Goal: Task Accomplishment & Management: Use online tool/utility

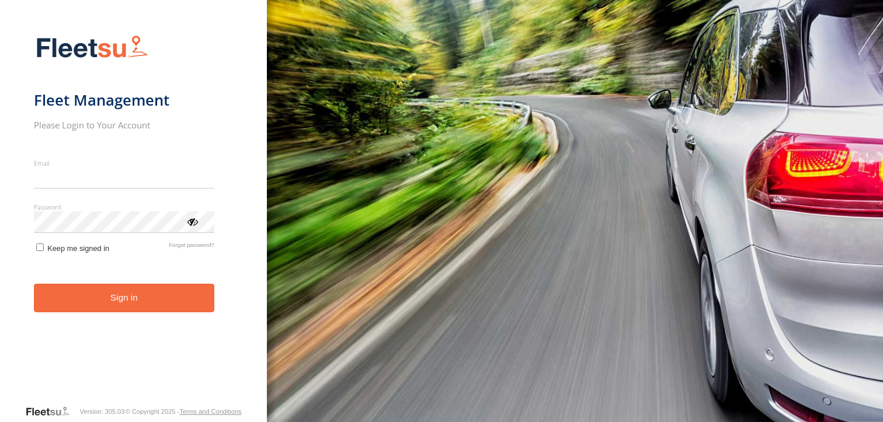
type input "**********"
click at [100, 318] on form "**********" at bounding box center [133, 216] width 199 height 377
click at [130, 308] on button "Sign in" at bounding box center [124, 298] width 180 height 29
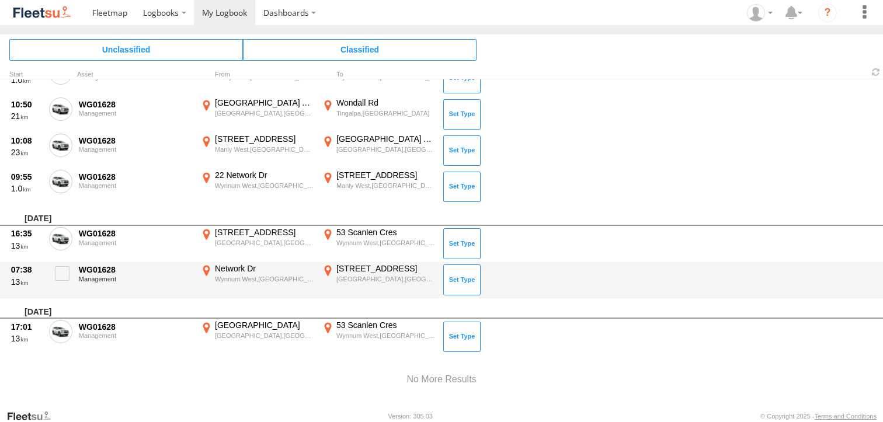
scroll to position [1262, 0]
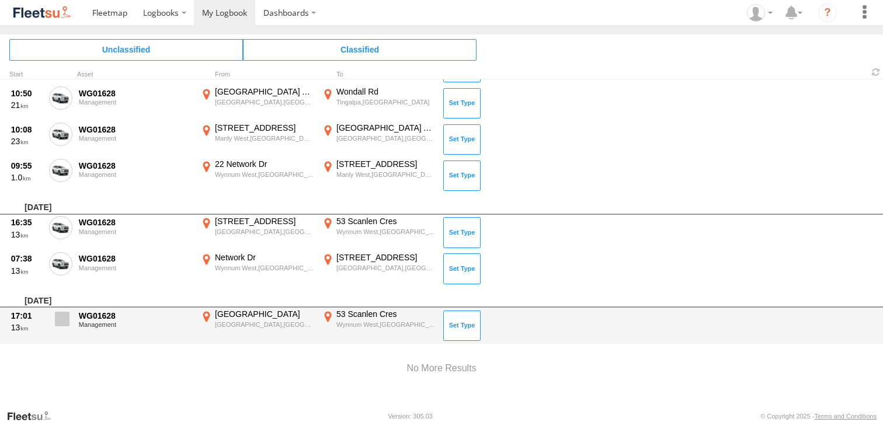
click at [60, 319] on span at bounding box center [62, 319] width 15 height 15
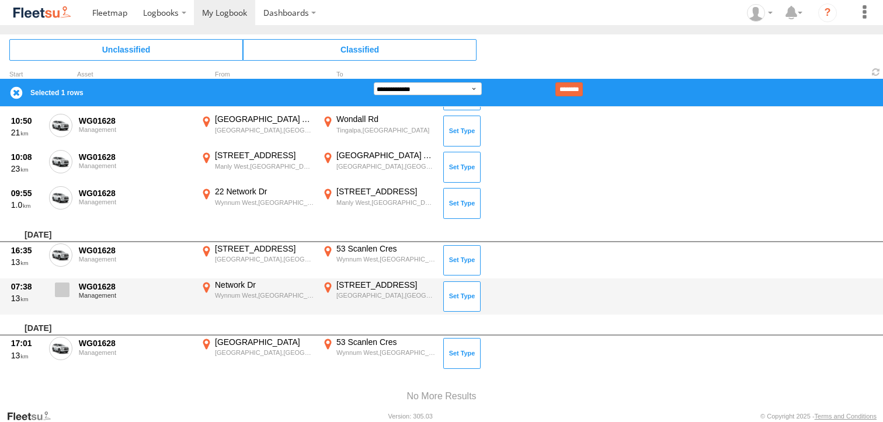
click at [67, 280] on label at bounding box center [60, 293] width 23 height 27
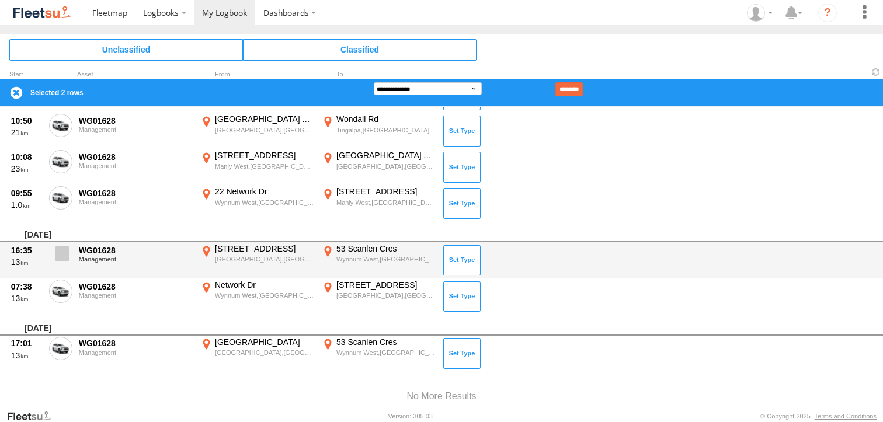
click at [61, 257] on span at bounding box center [62, 253] width 15 height 15
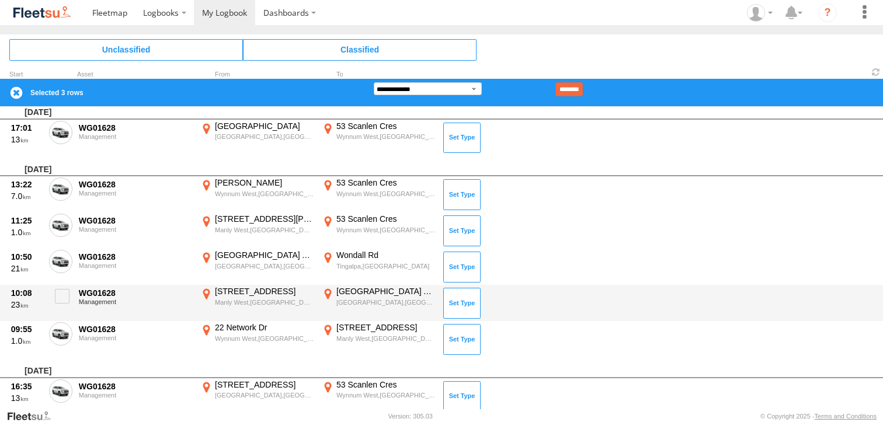
scroll to position [990, 0]
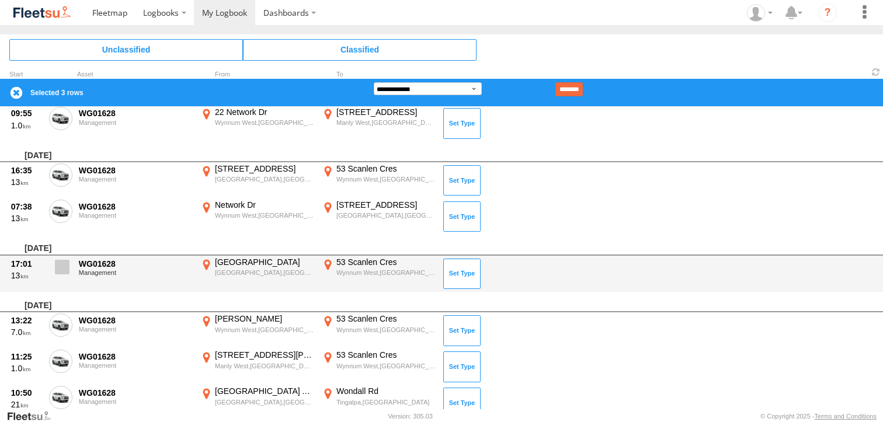
click at [68, 264] on span at bounding box center [62, 267] width 15 height 15
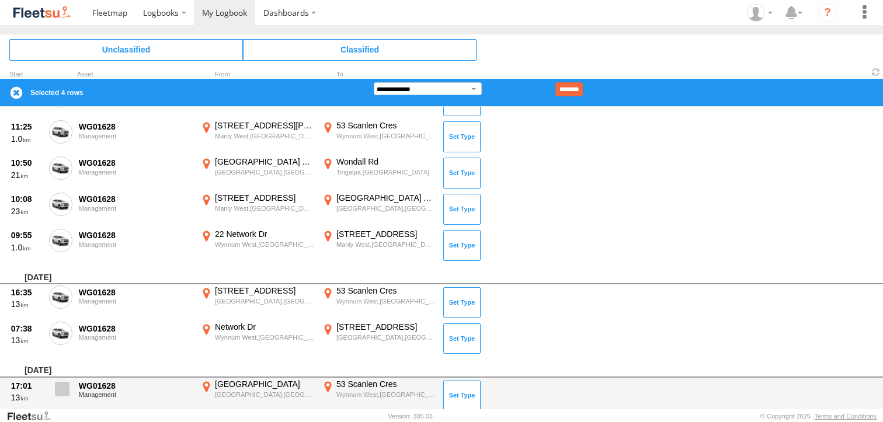
scroll to position [853, 0]
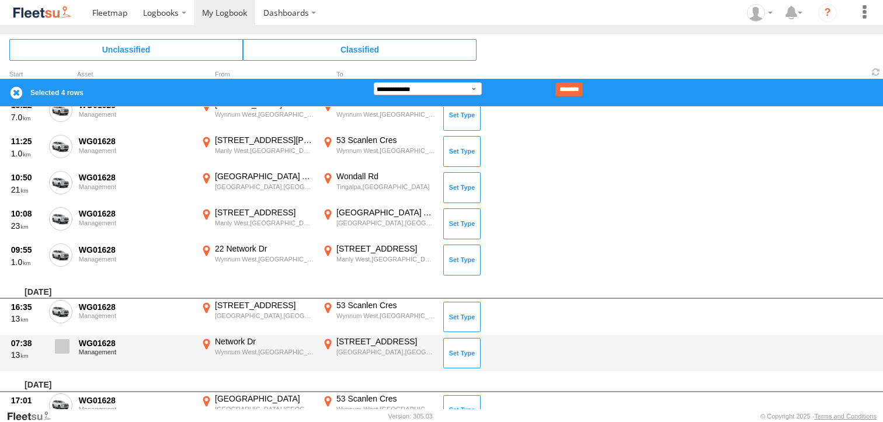
click at [63, 341] on span at bounding box center [62, 346] width 15 height 15
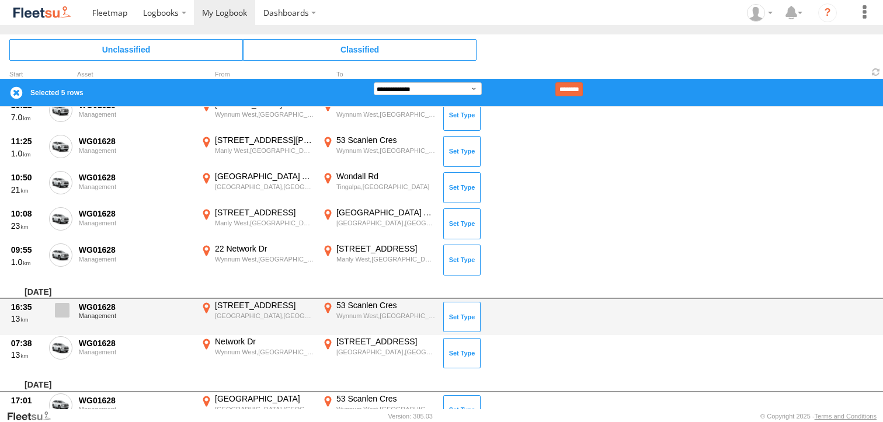
click at [58, 315] on span at bounding box center [62, 310] width 15 height 15
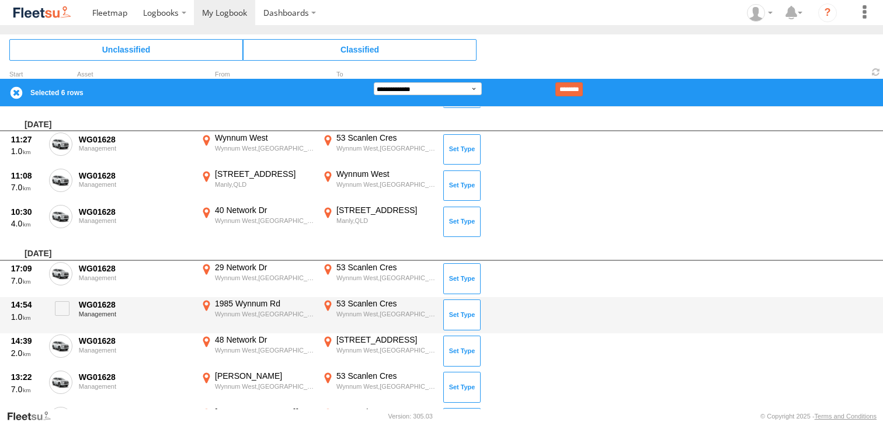
scroll to position [444, 0]
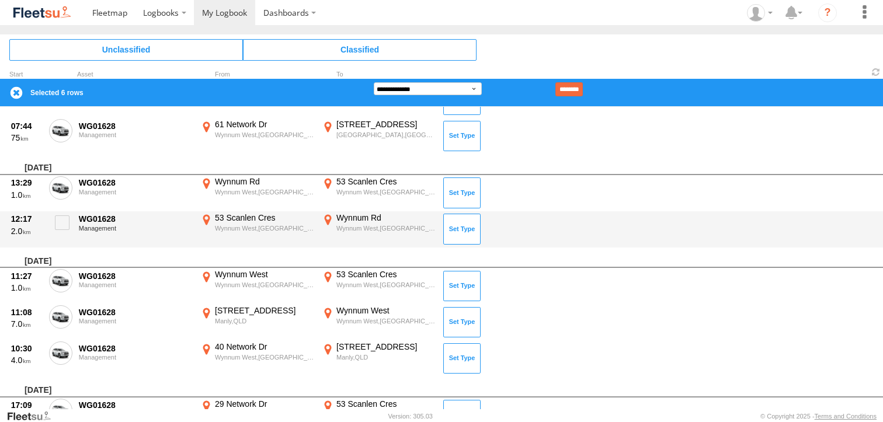
click at [360, 225] on div "Wynnum West,QLD" at bounding box center [385, 228] width 99 height 8
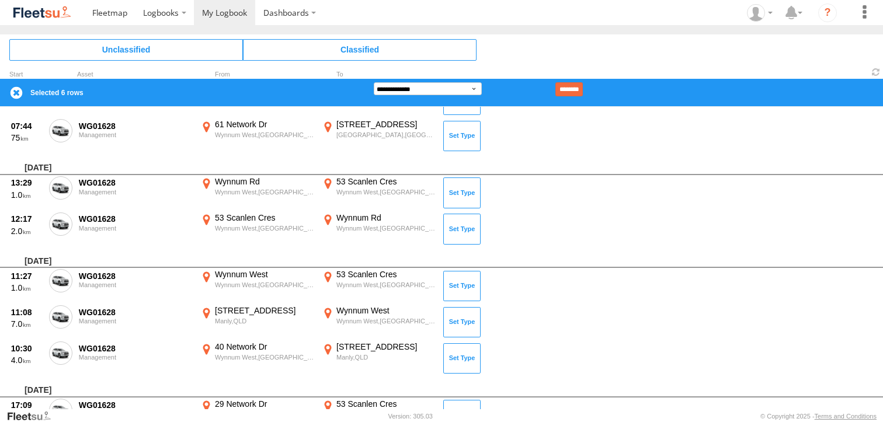
click at [0, 0] on label "×" at bounding box center [0, 0] width 0 height 0
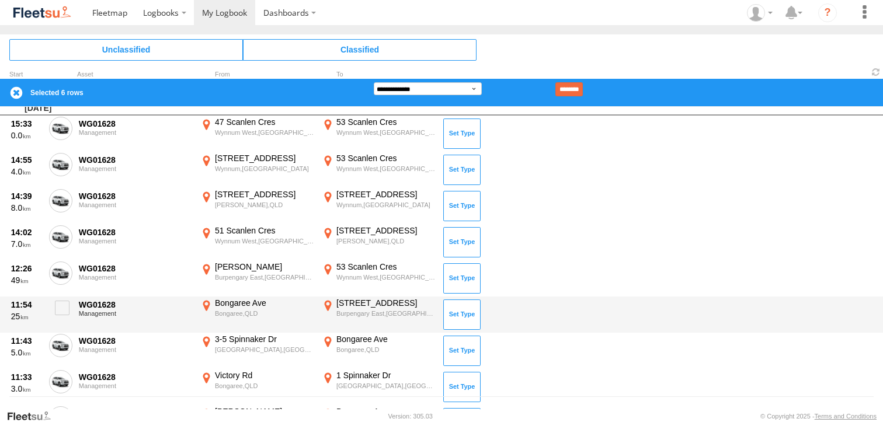
scroll to position [0, 0]
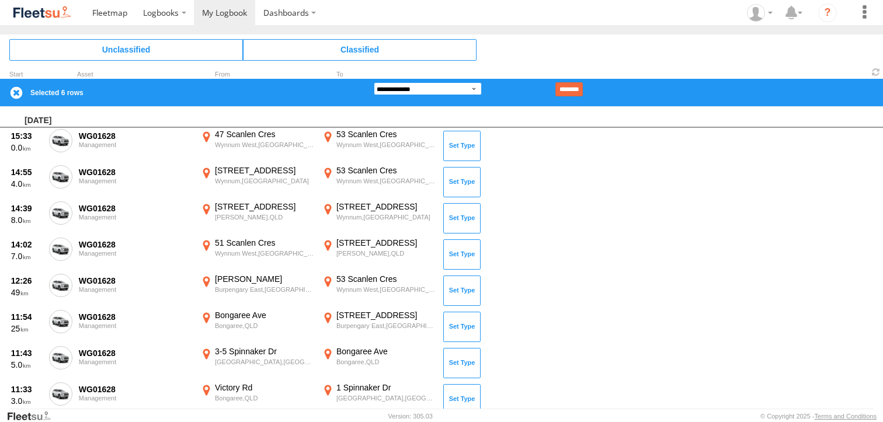
click at [391, 92] on select "**********" at bounding box center [428, 88] width 108 height 13
click at [374, 82] on select "**********" at bounding box center [428, 88] width 108 height 13
click at [580, 90] on input "********" at bounding box center [568, 89] width 27 height 14
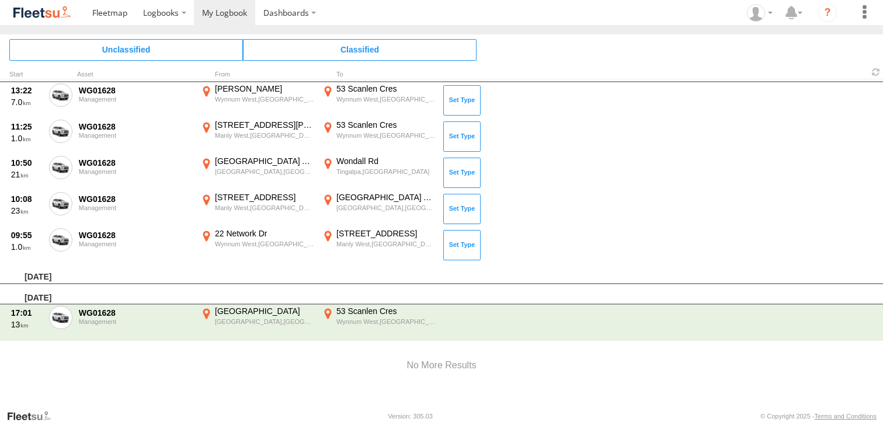
scroll to position [1045, 0]
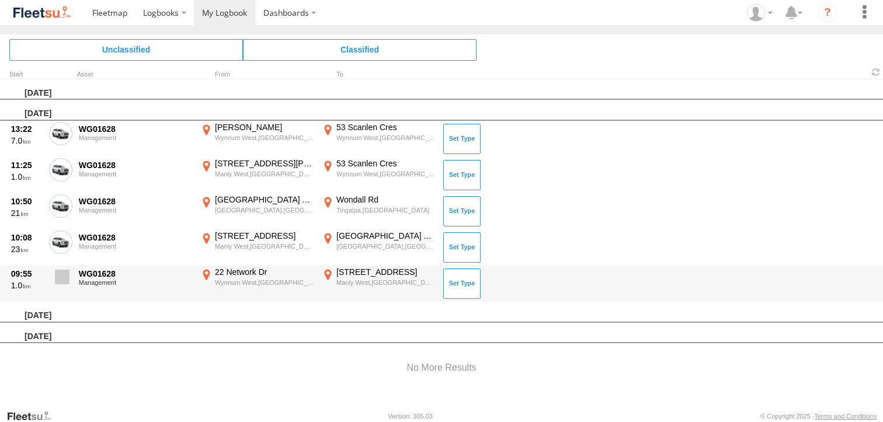
click at [61, 276] on span at bounding box center [62, 277] width 15 height 15
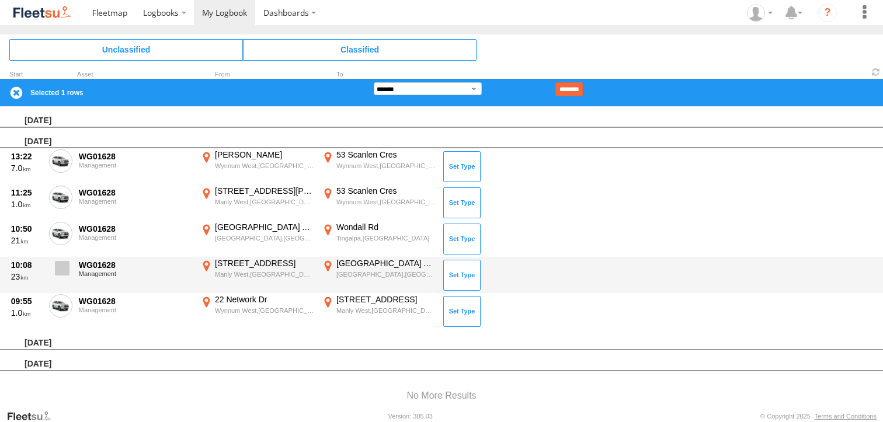
click at [61, 259] on label at bounding box center [60, 271] width 23 height 27
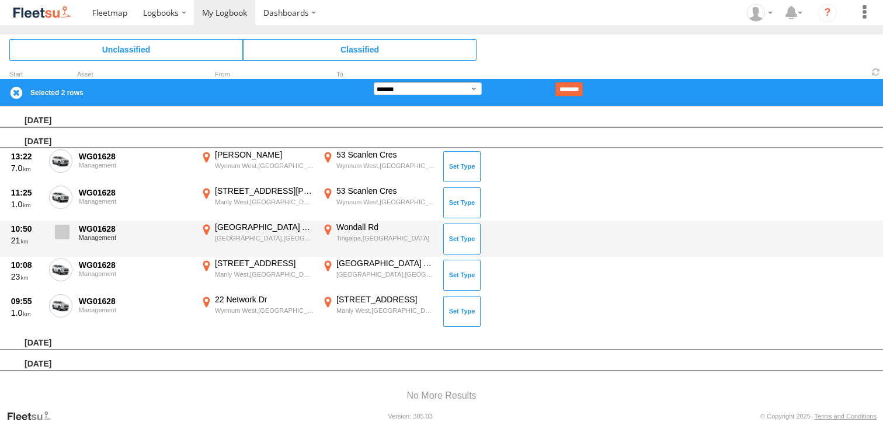
click at [56, 234] on span at bounding box center [62, 232] width 15 height 15
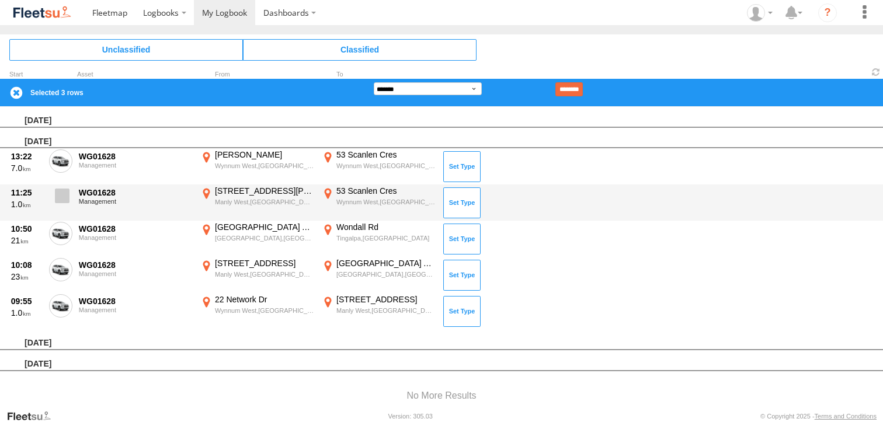
click at [58, 198] on span at bounding box center [62, 196] width 15 height 15
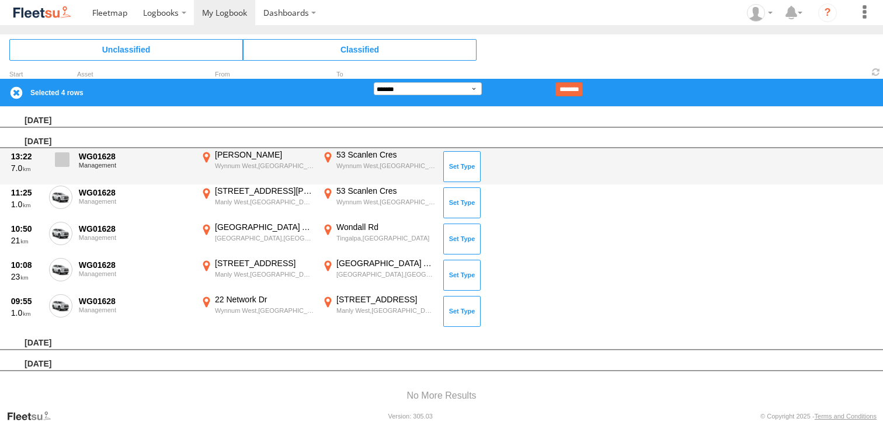
click at [58, 161] on span at bounding box center [62, 159] width 15 height 15
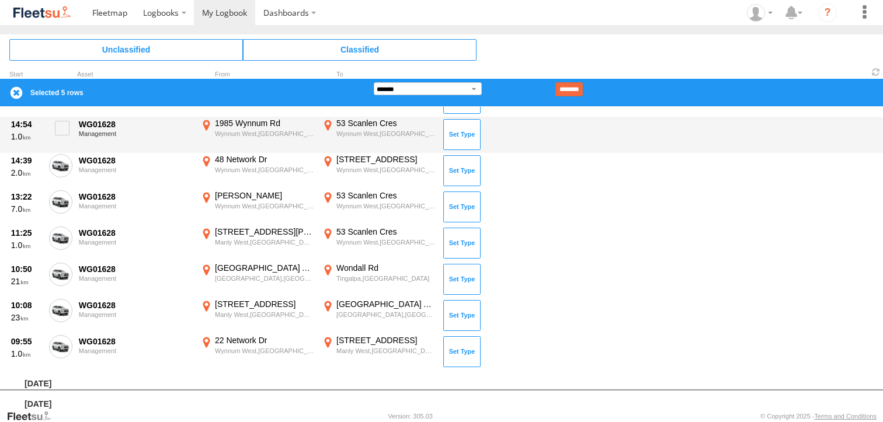
scroll to position [773, 0]
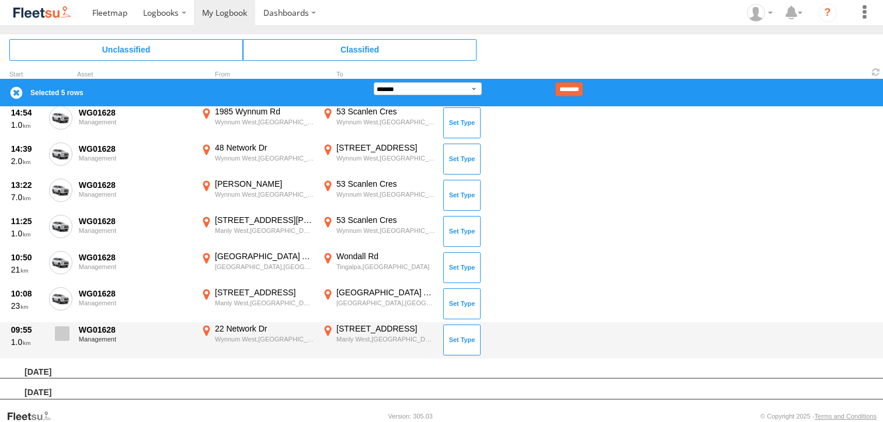
click at [65, 328] on span at bounding box center [62, 333] width 15 height 15
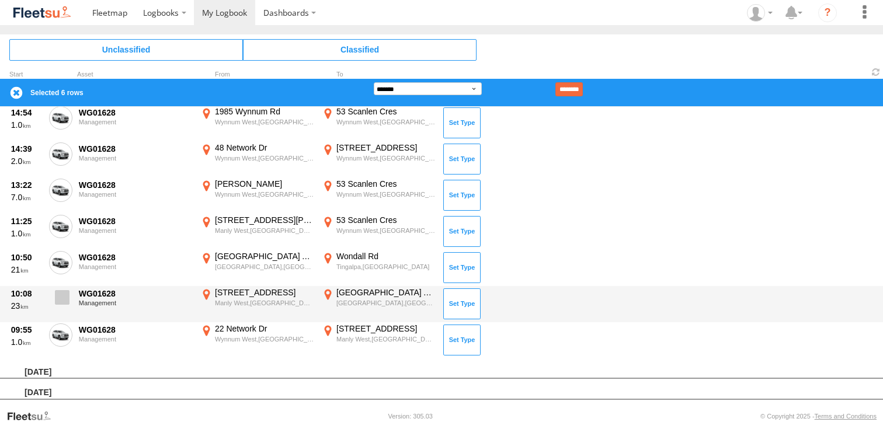
drag, startPoint x: 62, startPoint y: 298, endPoint x: 61, endPoint y: 287, distance: 11.2
click at [62, 298] on span at bounding box center [62, 297] width 15 height 15
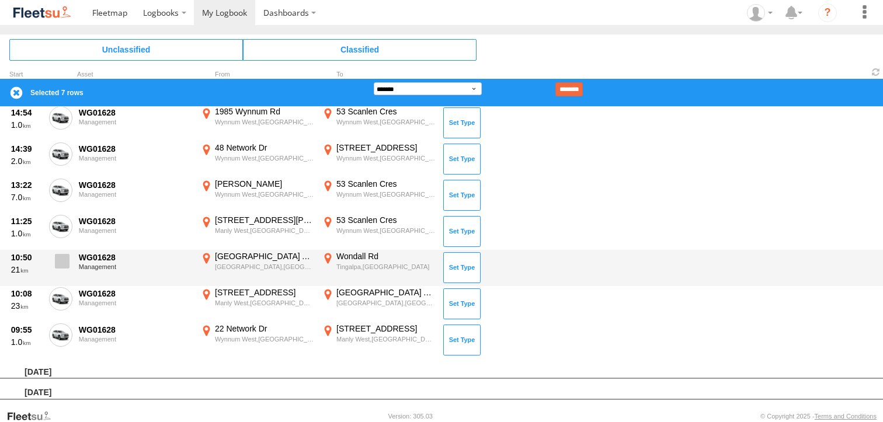
click at [57, 260] on span at bounding box center [62, 261] width 15 height 15
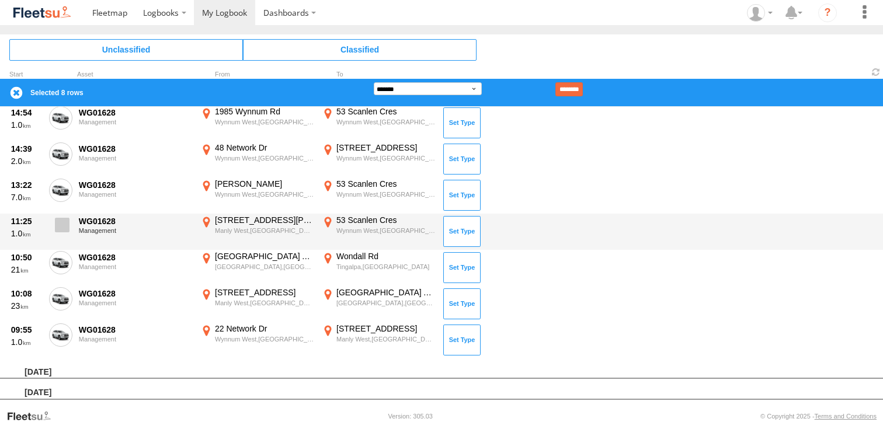
click at [56, 219] on span at bounding box center [62, 225] width 15 height 15
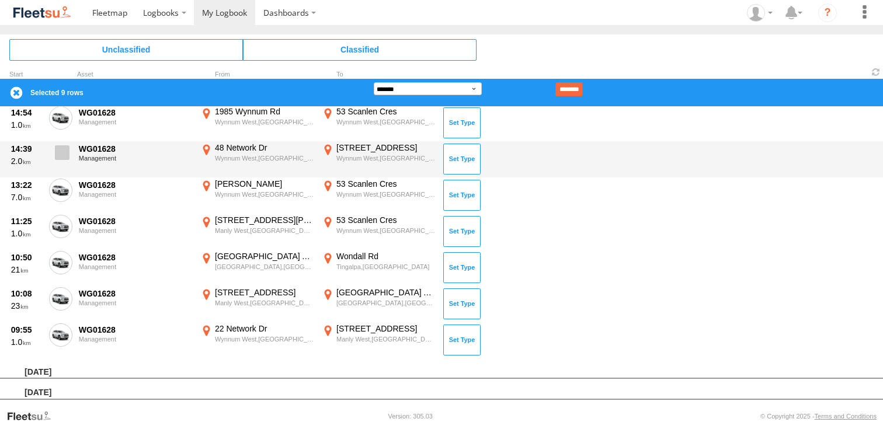
drag, startPoint x: 59, startPoint y: 191, endPoint x: 59, endPoint y: 168, distance: 23.4
click at [0, 0] on span at bounding box center [0, 0] width 0 height 0
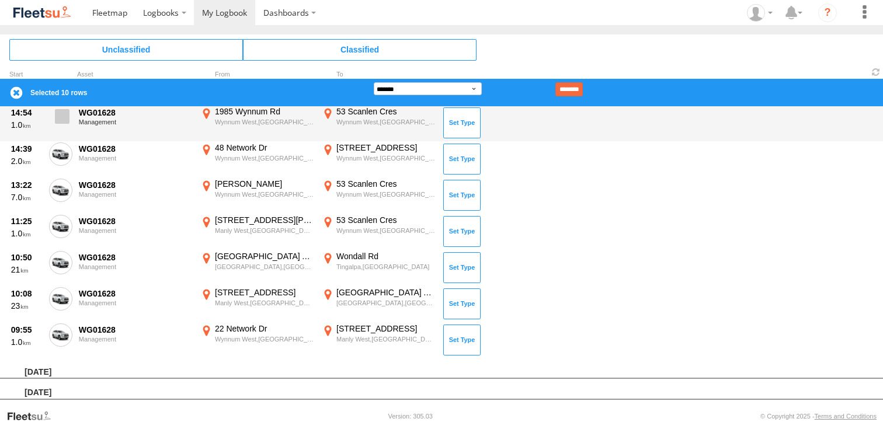
drag, startPoint x: 61, startPoint y: 158, endPoint x: 63, endPoint y: 128, distance: 30.4
click at [0, 0] on span at bounding box center [0, 0] width 0 height 0
click at [66, 117] on span at bounding box center [62, 116] width 15 height 15
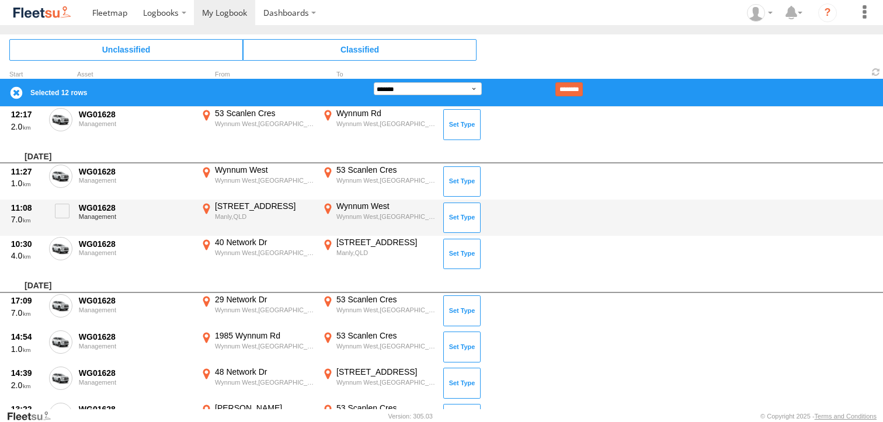
scroll to position [500, 0]
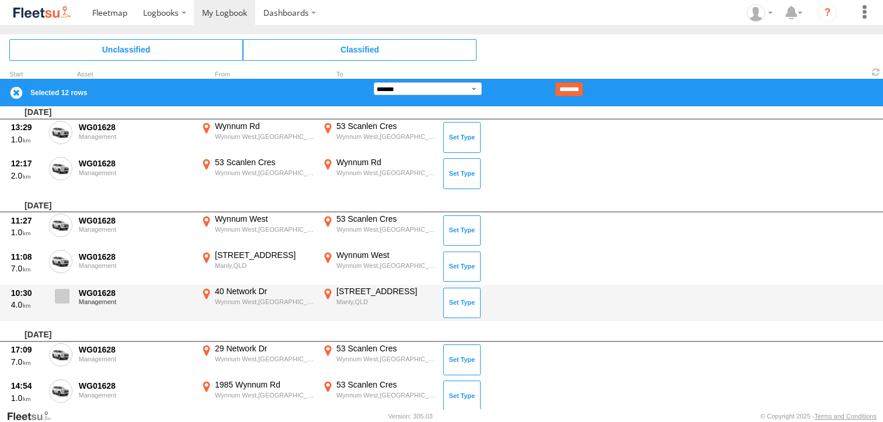
click at [67, 291] on span at bounding box center [62, 296] width 15 height 15
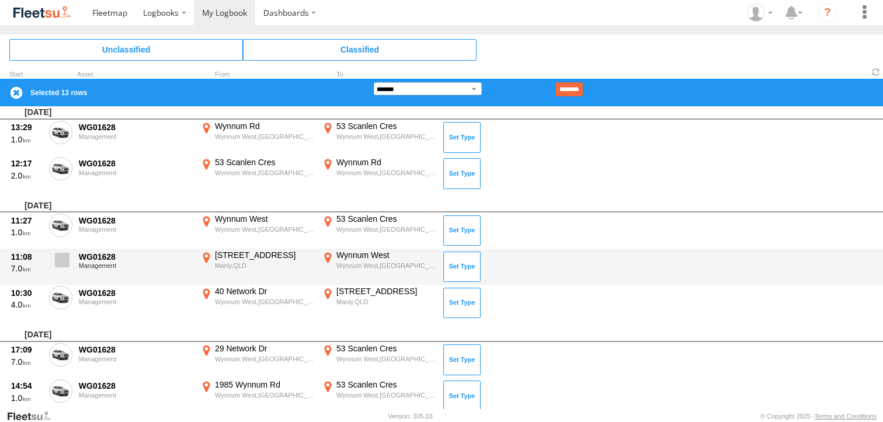
click at [61, 259] on span at bounding box center [62, 260] width 15 height 15
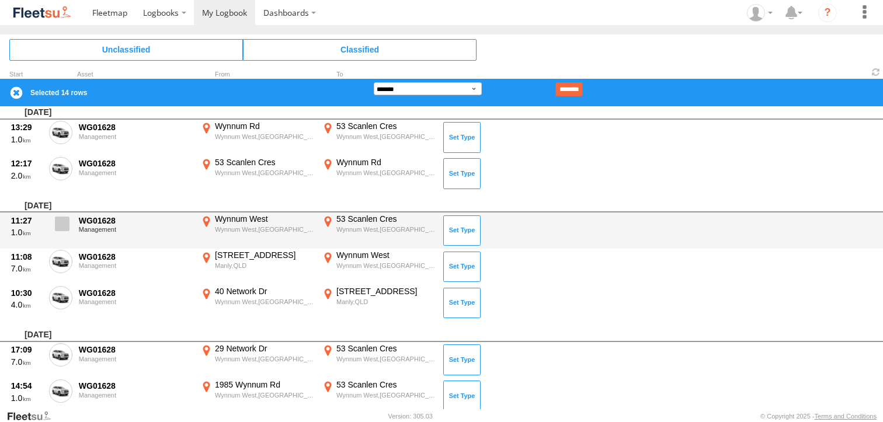
click at [58, 224] on span at bounding box center [62, 224] width 15 height 15
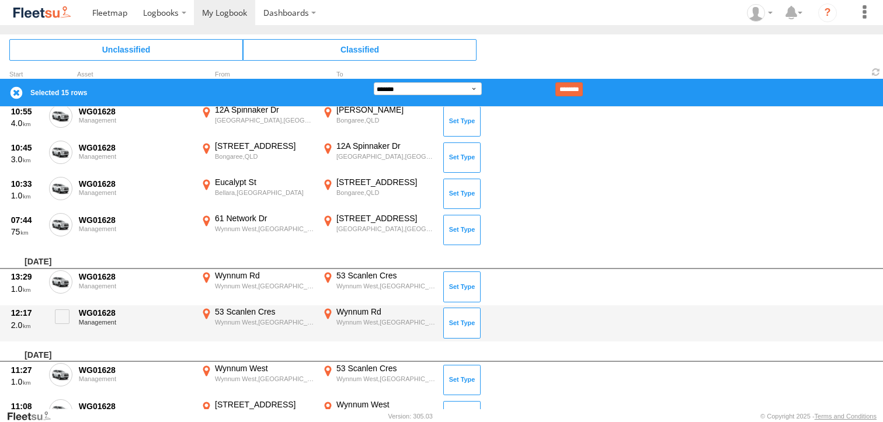
scroll to position [364, 0]
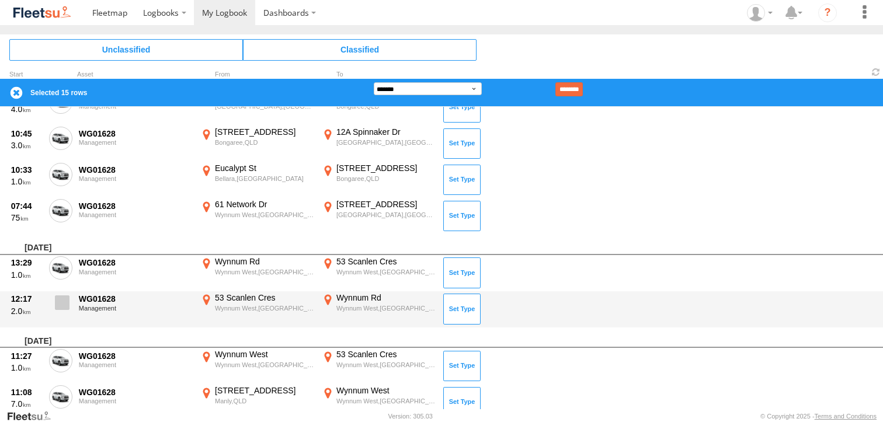
click at [61, 295] on span at bounding box center [62, 302] width 15 height 15
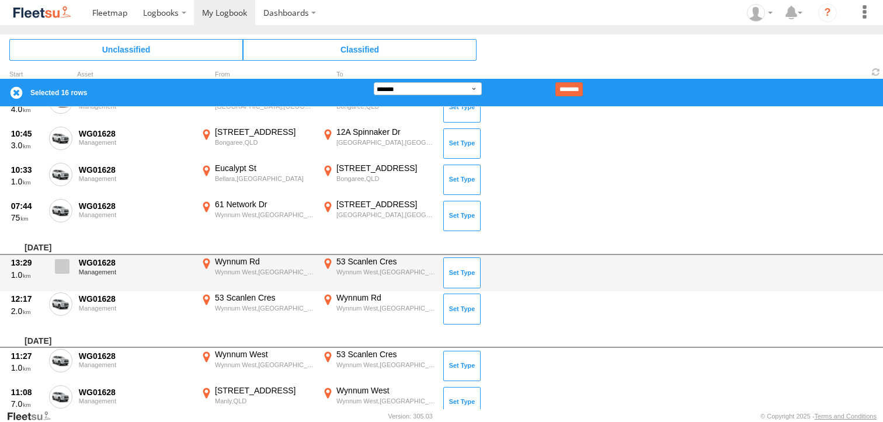
click at [58, 264] on span at bounding box center [62, 266] width 15 height 15
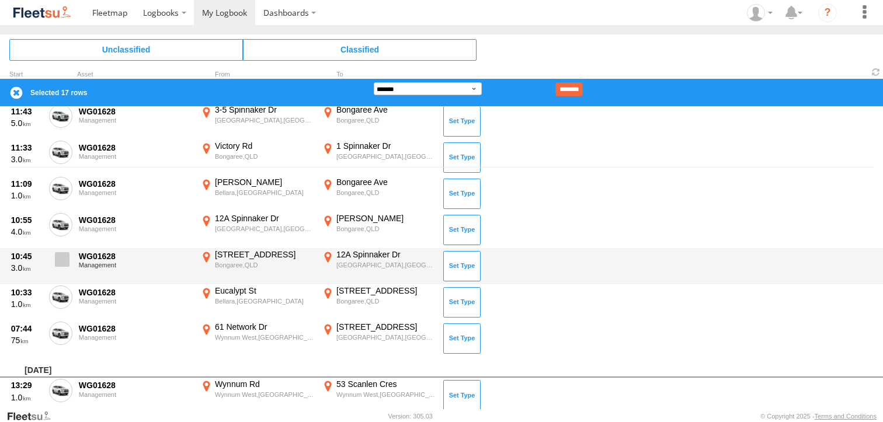
scroll to position [228, 0]
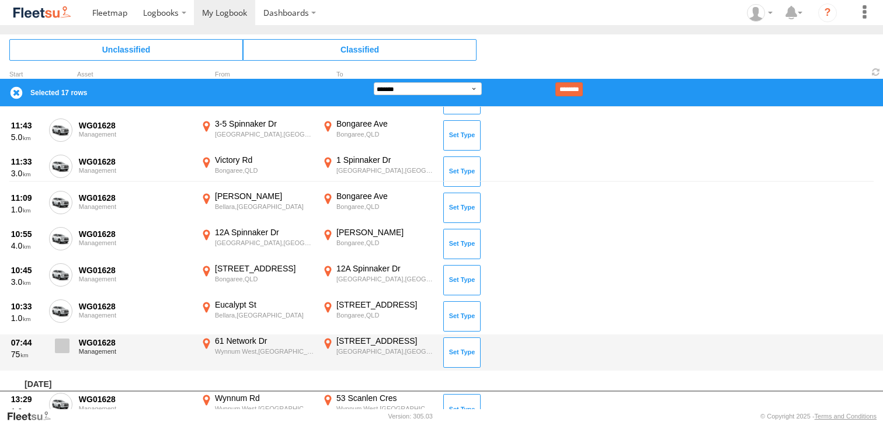
click at [61, 346] on span at bounding box center [62, 346] width 15 height 15
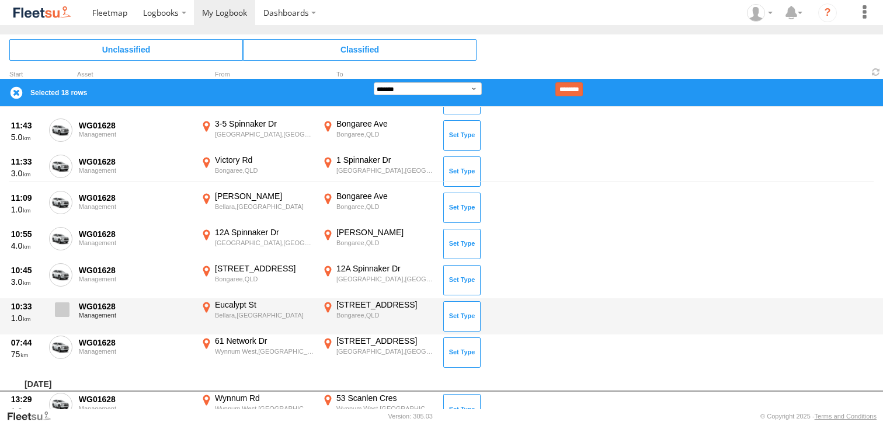
click at [61, 310] on span at bounding box center [62, 309] width 15 height 15
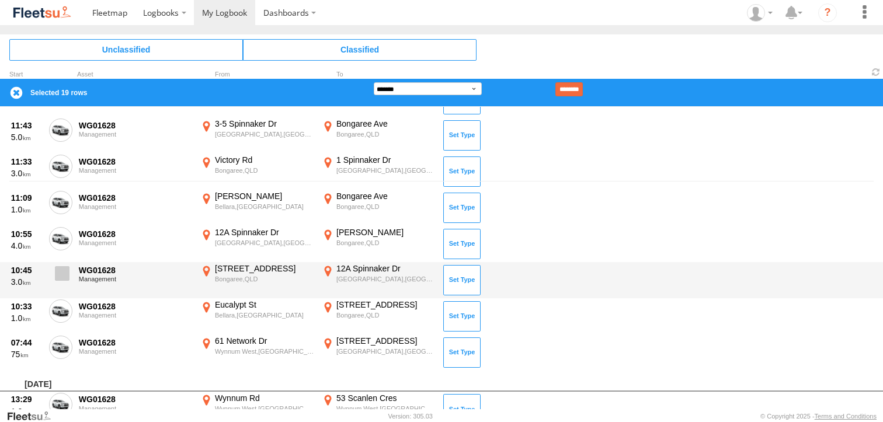
click at [61, 276] on span at bounding box center [62, 273] width 15 height 15
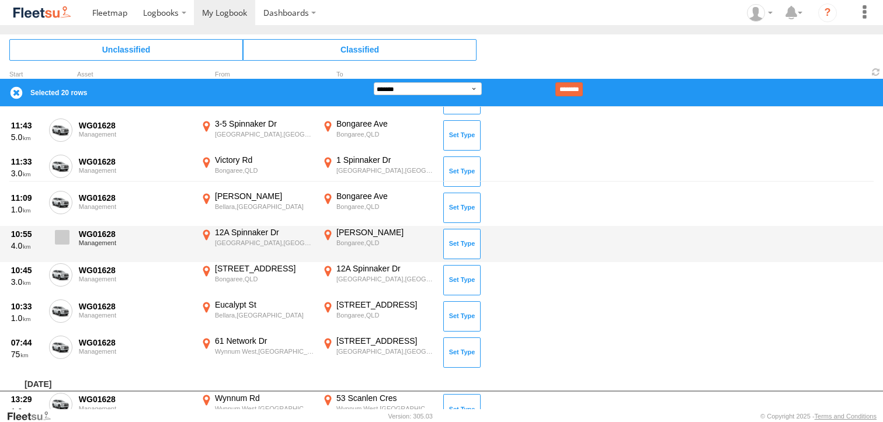
click at [63, 235] on span at bounding box center [62, 237] width 15 height 15
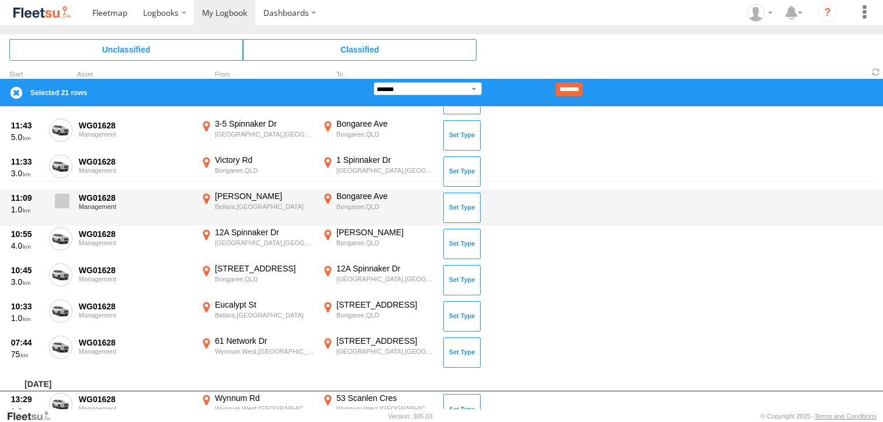
click at [65, 198] on span at bounding box center [62, 201] width 15 height 15
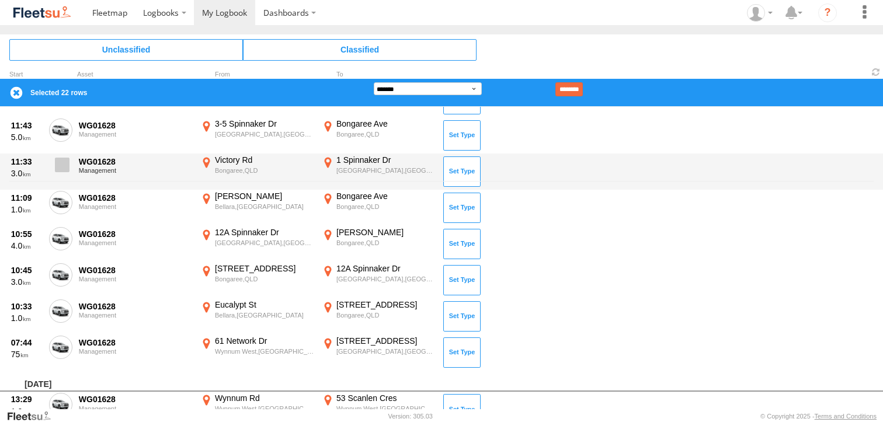
click at [63, 171] on span at bounding box center [62, 165] width 15 height 15
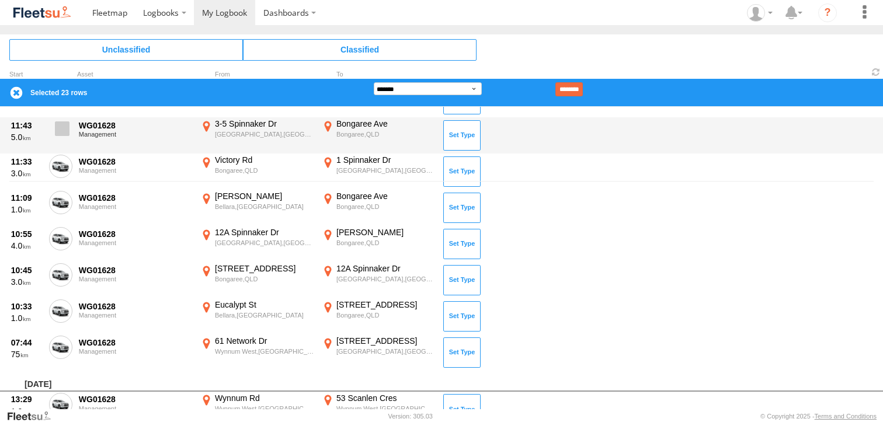
click at [61, 137] on label at bounding box center [60, 132] width 23 height 27
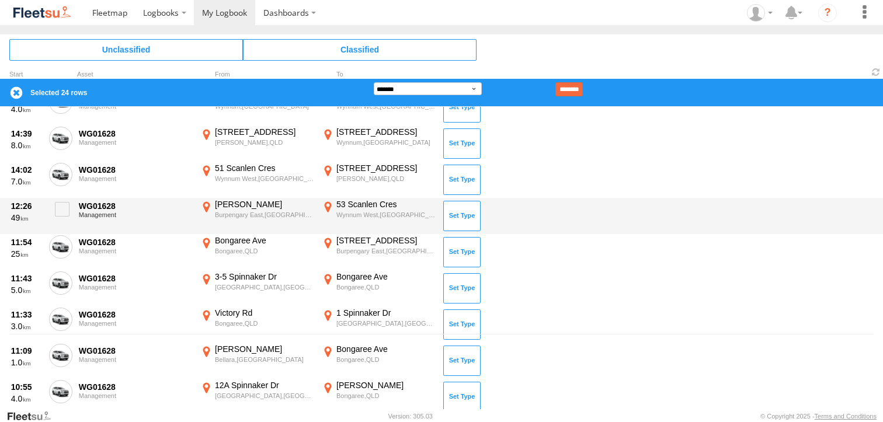
scroll to position [0, 0]
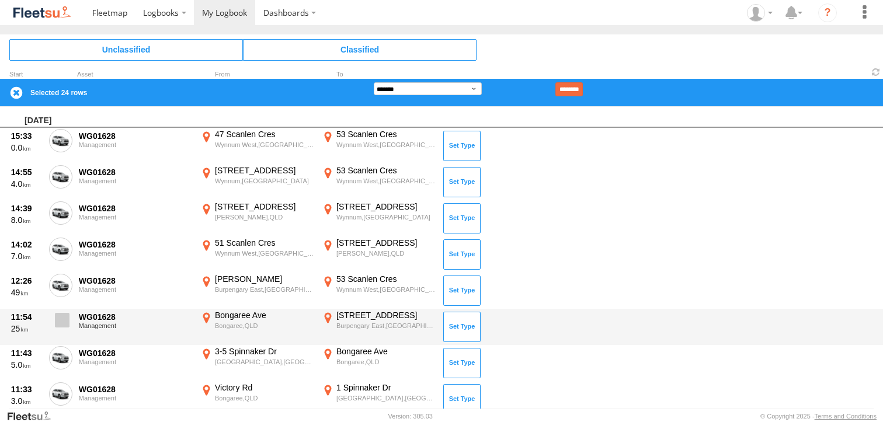
click at [57, 310] on label at bounding box center [60, 323] width 23 height 27
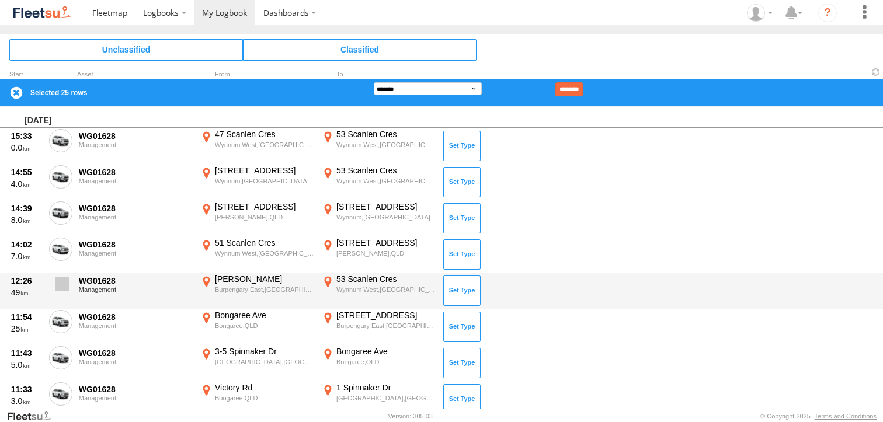
click at [61, 277] on span at bounding box center [62, 284] width 15 height 15
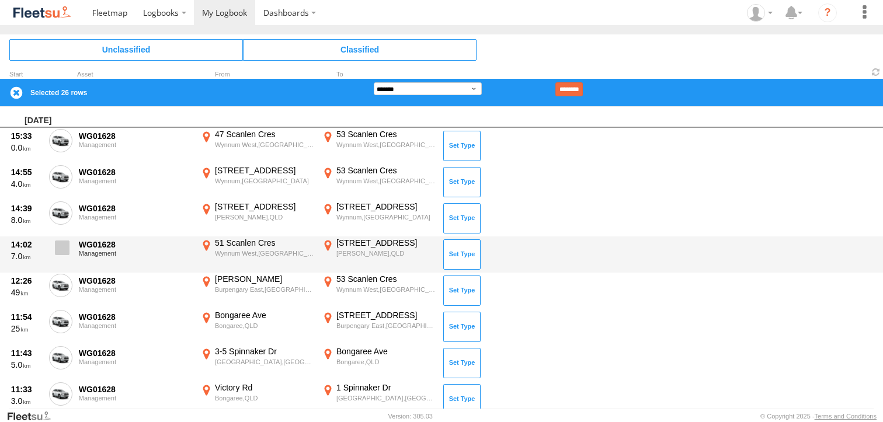
click at [62, 243] on span at bounding box center [62, 248] width 15 height 15
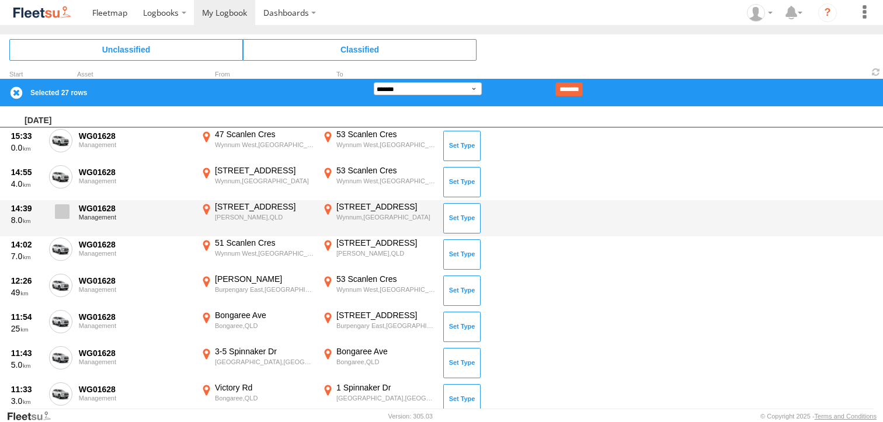
drag, startPoint x: 62, startPoint y: 208, endPoint x: 62, endPoint y: 201, distance: 7.0
click at [62, 208] on span at bounding box center [62, 211] width 15 height 15
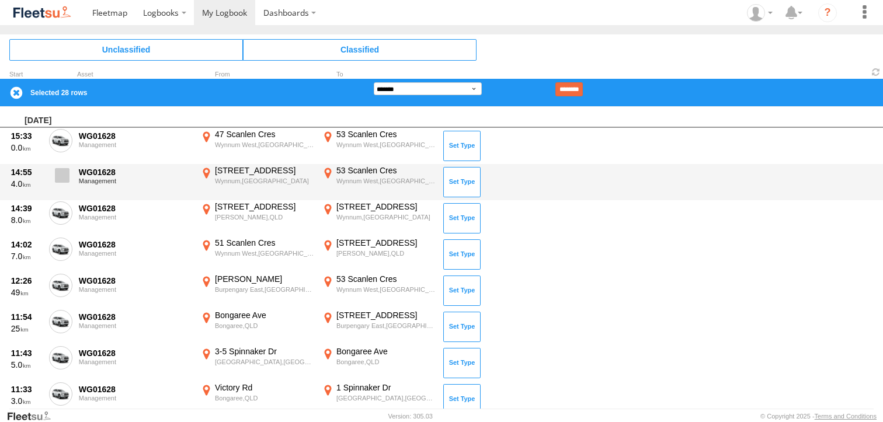
click at [62, 176] on span at bounding box center [62, 175] width 15 height 15
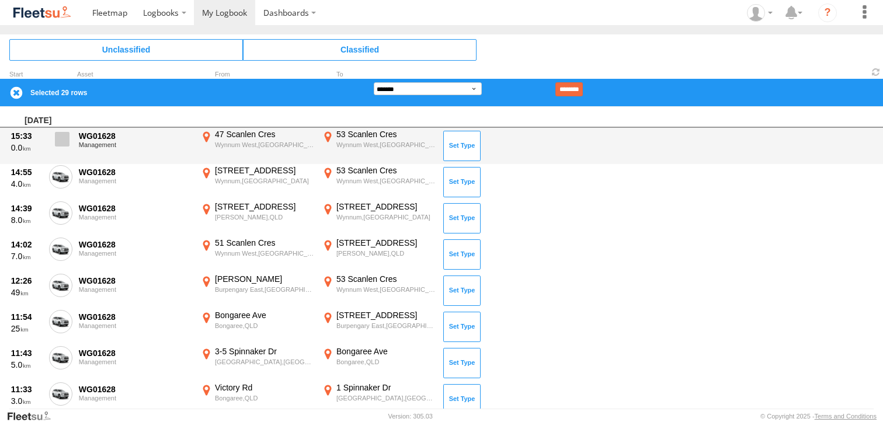
click at [62, 141] on span at bounding box center [62, 139] width 15 height 15
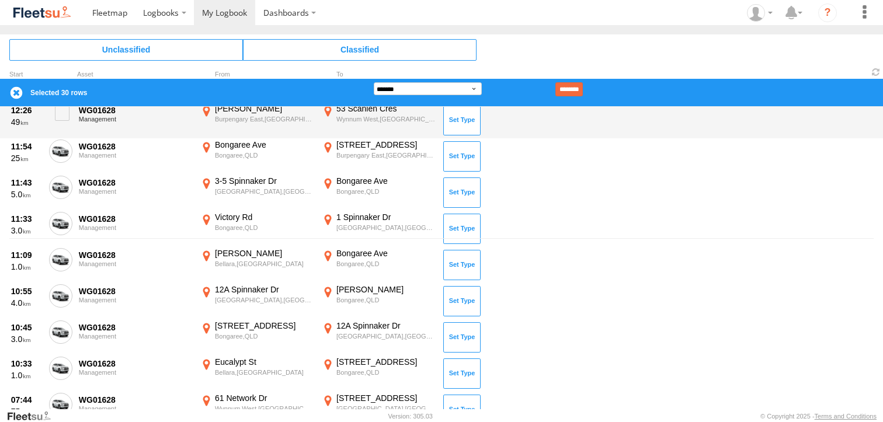
scroll to position [272, 0]
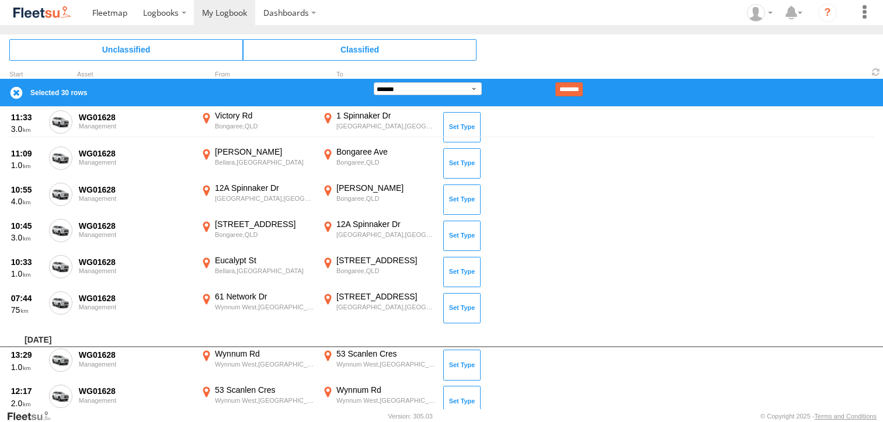
click at [399, 77] on div "**********" at bounding box center [441, 86] width 883 height 42
click at [401, 90] on select "**********" at bounding box center [428, 88] width 108 height 13
select select "**"
click at [374, 82] on select "**********" at bounding box center [428, 88] width 108 height 13
click at [583, 87] on input "********" at bounding box center [568, 89] width 27 height 14
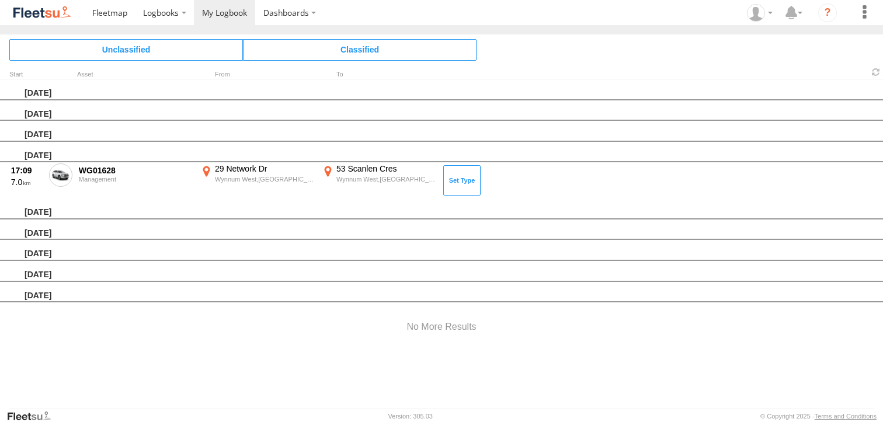
scroll to position [0, 0]
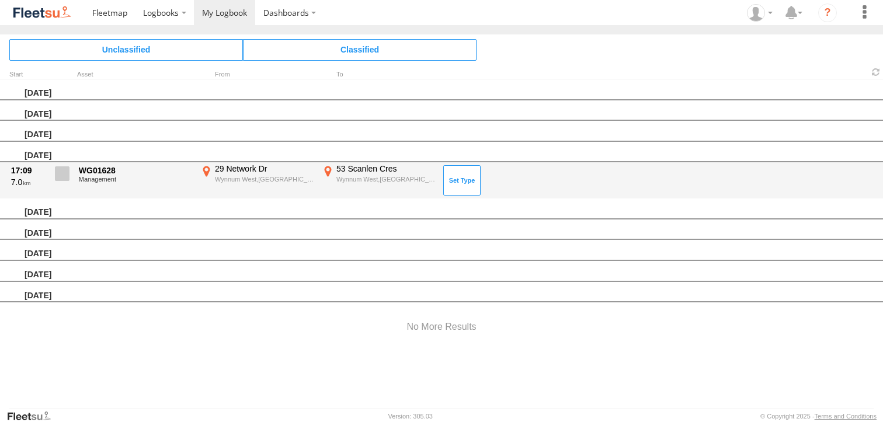
click at [64, 174] on span at bounding box center [62, 173] width 15 height 15
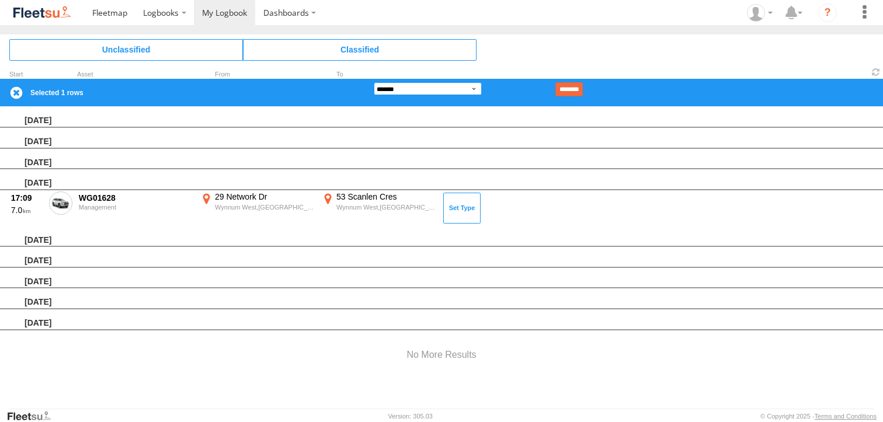
click at [390, 89] on select "**********" at bounding box center [428, 88] width 108 height 13
click at [374, 82] on select "**********" at bounding box center [428, 88] width 108 height 13
click at [578, 88] on input "********" at bounding box center [568, 89] width 27 height 14
